Goal: Information Seeking & Learning: Learn about a topic

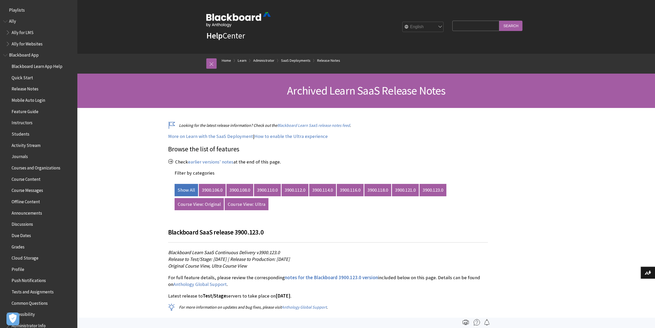
click at [464, 29] on input "Search Query" at bounding box center [475, 26] width 47 height 10
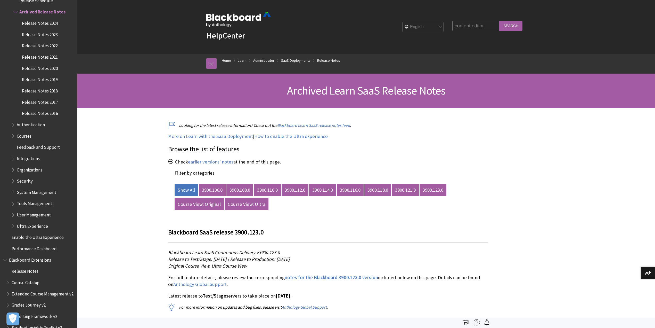
type input "content editor"
click at [499, 21] on input "Search" at bounding box center [510, 26] width 23 height 10
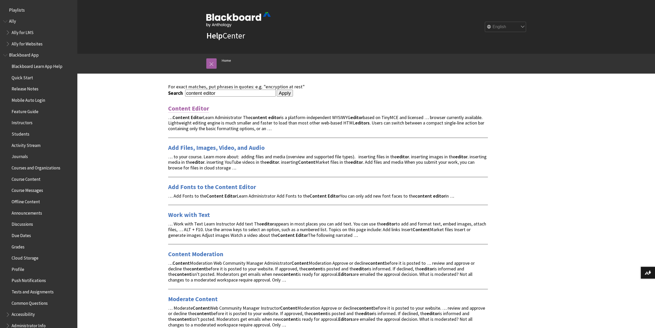
click at [197, 109] on link "Content Editor" at bounding box center [188, 108] width 41 height 8
click at [229, 187] on link "Add Fonts to the Content Editor" at bounding box center [212, 187] width 88 height 8
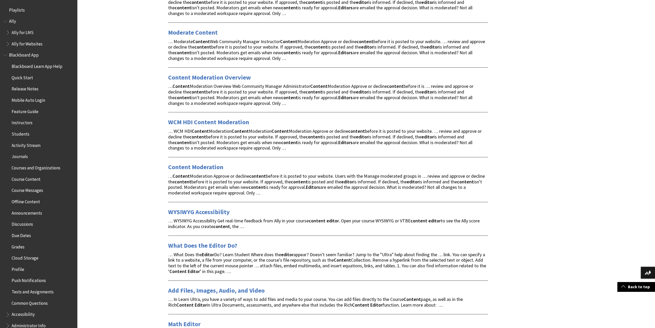
scroll to position [275, 0]
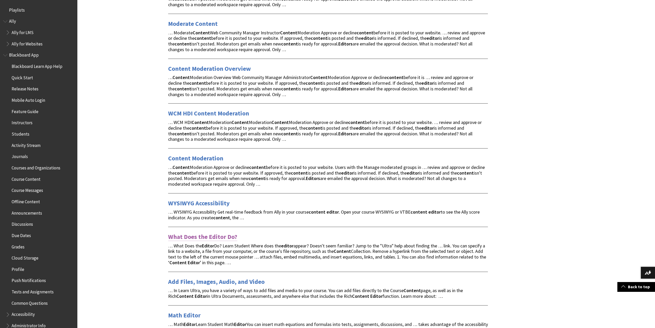
click at [230, 237] on link "What Does the Editor Do?" at bounding box center [202, 236] width 69 height 8
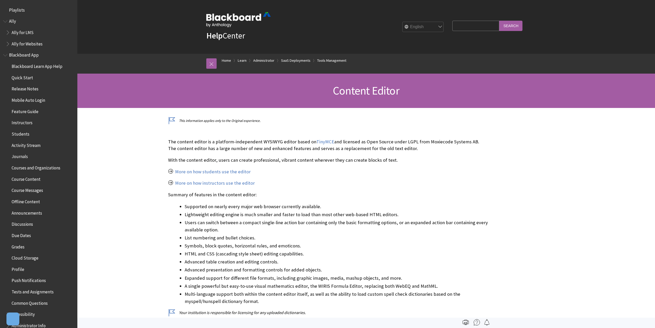
scroll to position [827, 0]
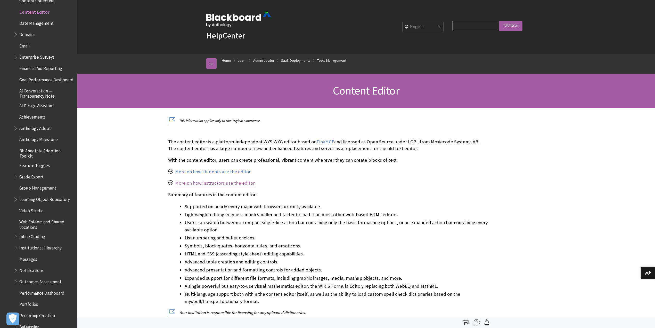
click at [239, 184] on link "More on how instructors use the editor" at bounding box center [215, 183] width 80 height 6
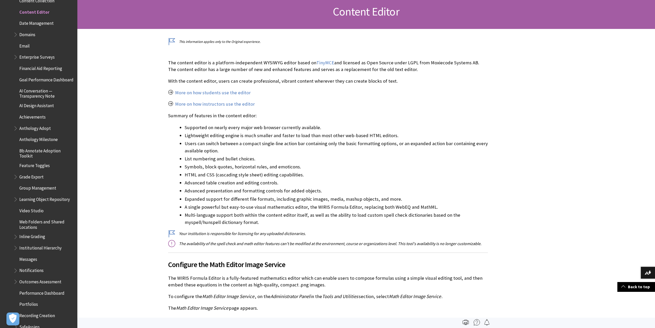
scroll to position [57, 0]
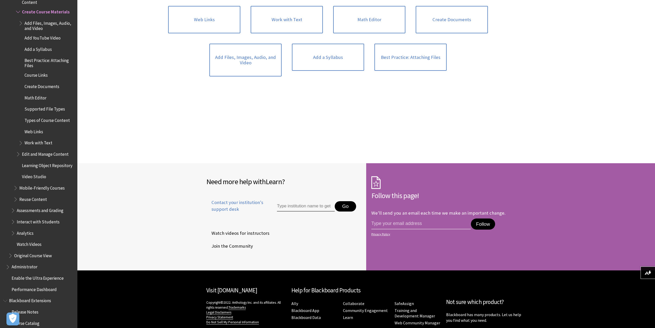
scroll to position [232, 0]
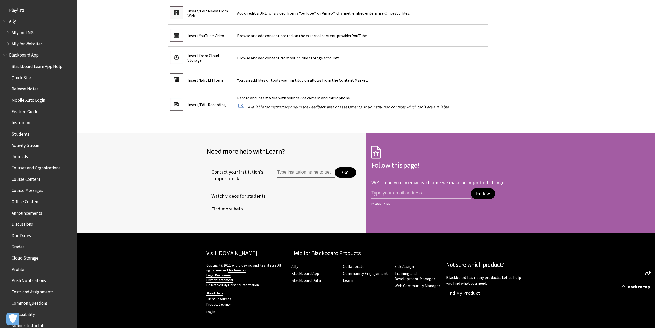
scroll to position [2660, 0]
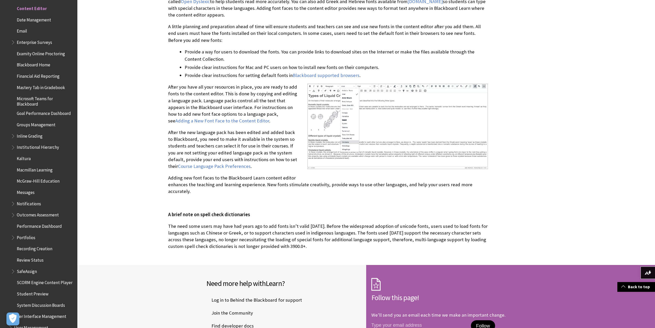
scroll to position [492, 0]
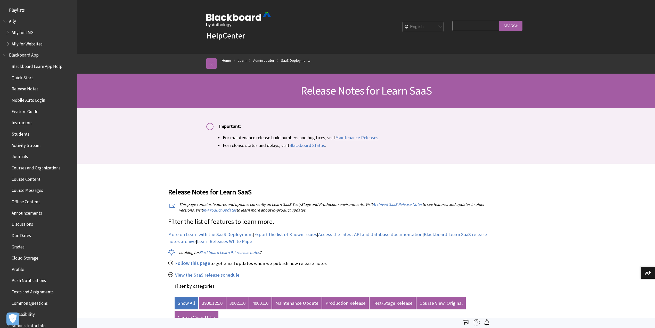
scroll to position [565, 0]
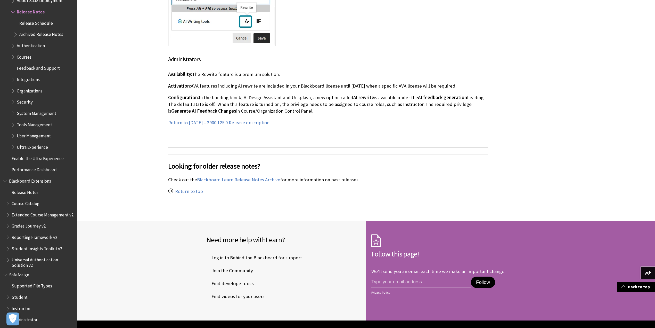
scroll to position [11490, 0]
